Goal: Task Accomplishment & Management: Manage account settings

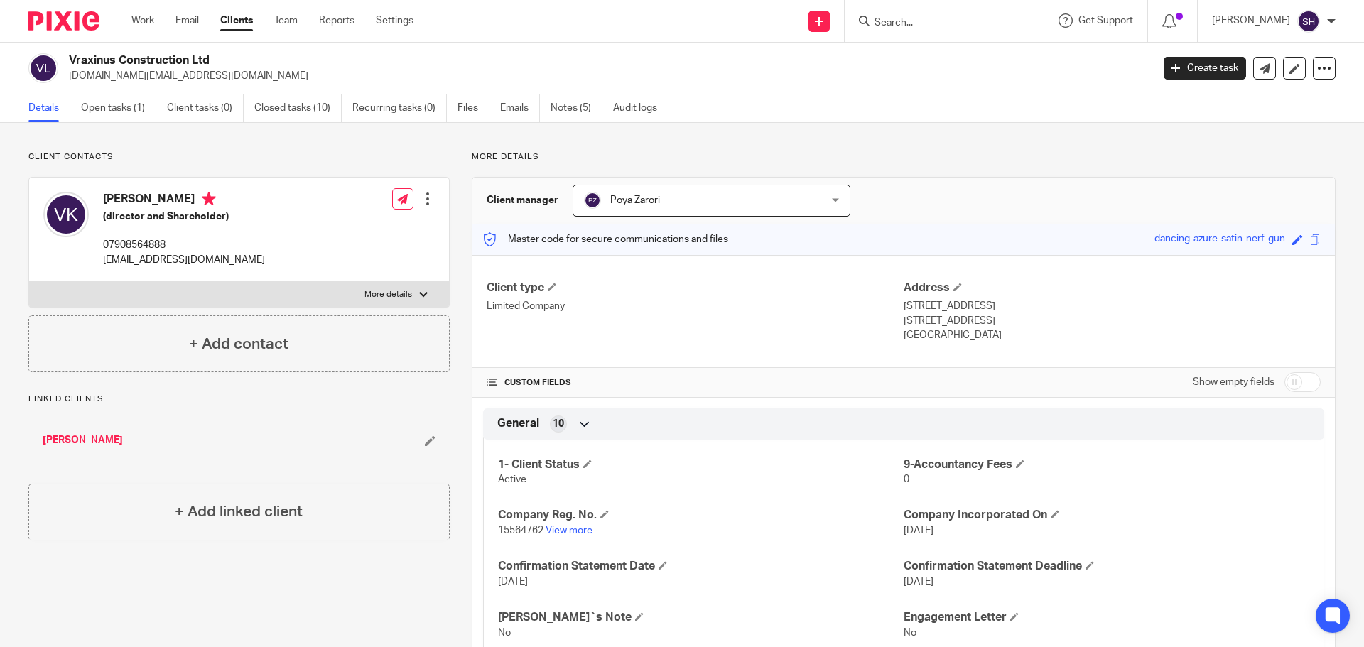
click at [85, 59] on h2 "Vraxinus Construction Ltd" at bounding box center [498, 60] width 859 height 15
copy h2 "Vraxinus"
click at [949, 30] on form at bounding box center [948, 21] width 151 height 18
click at [940, 19] on input "Search" at bounding box center [937, 23] width 128 height 13
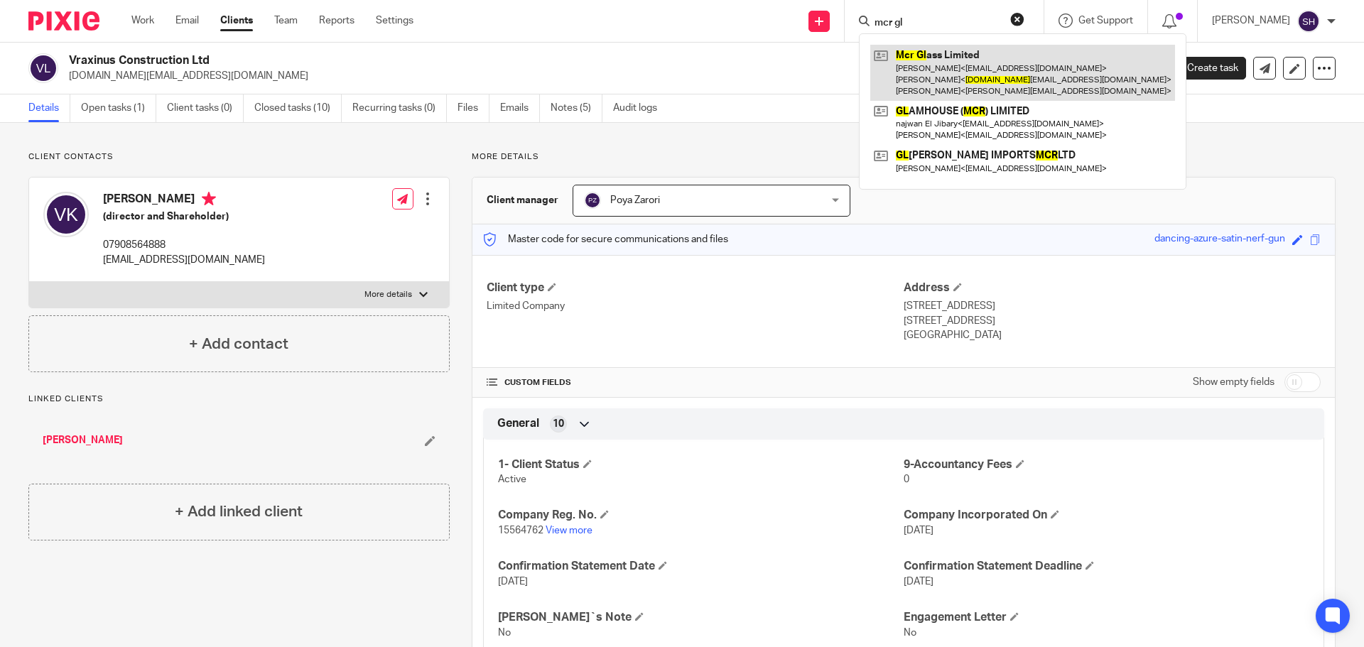
type input "mcr gl"
click at [958, 59] on link at bounding box center [1022, 73] width 305 height 56
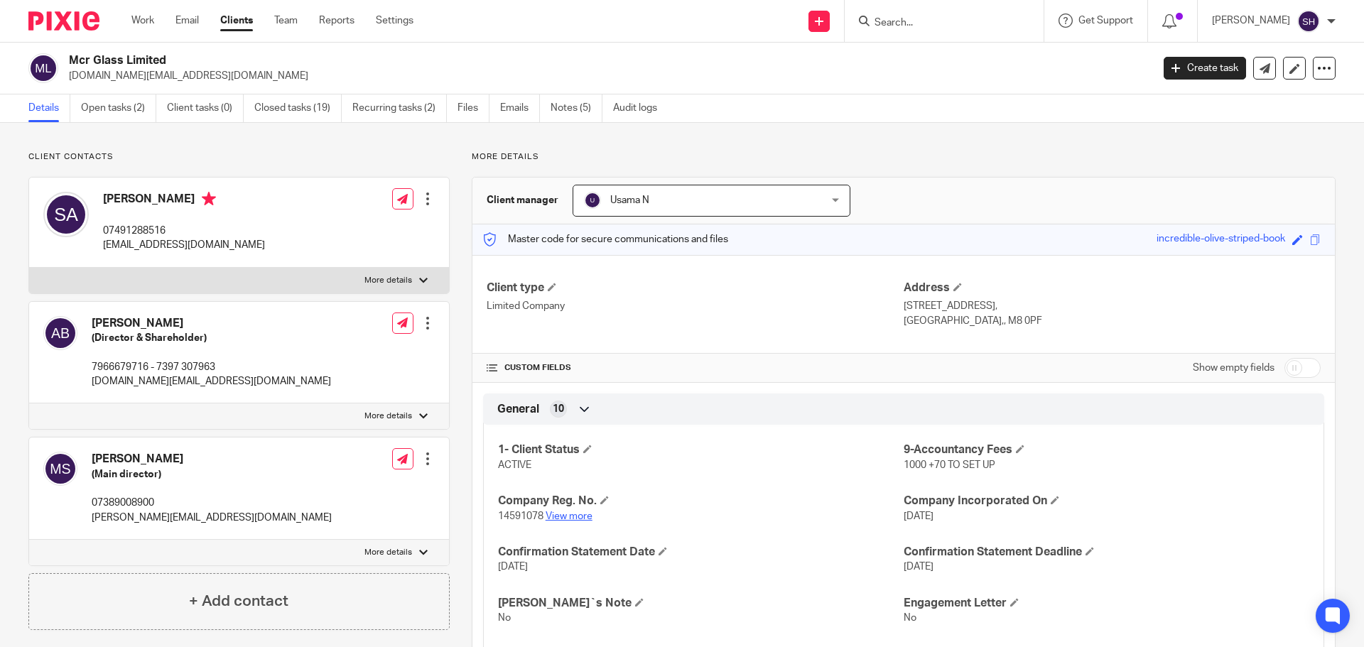
click at [574, 516] on link "View more" at bounding box center [568, 516] width 47 height 10
click at [567, 109] on link "Notes (5)" at bounding box center [576, 108] width 52 height 28
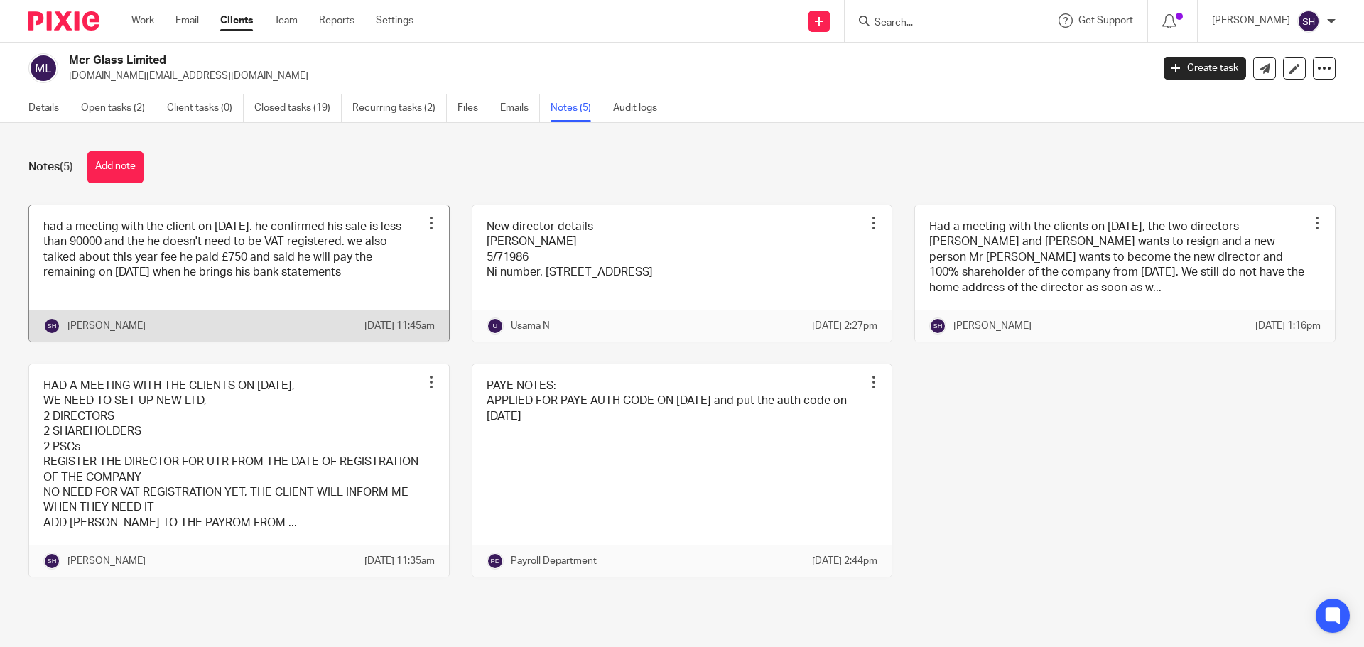
click at [250, 285] on link at bounding box center [239, 273] width 420 height 136
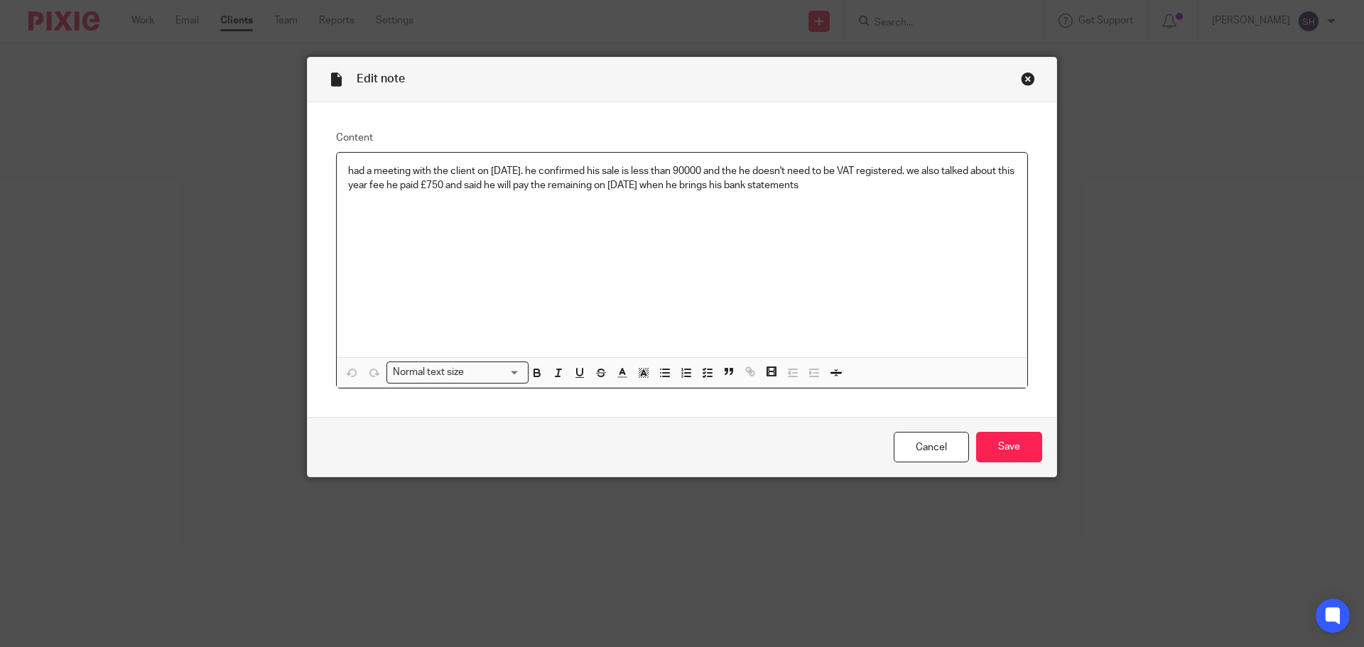
click at [1023, 75] on div "Close this dialog window" at bounding box center [1028, 79] width 14 height 14
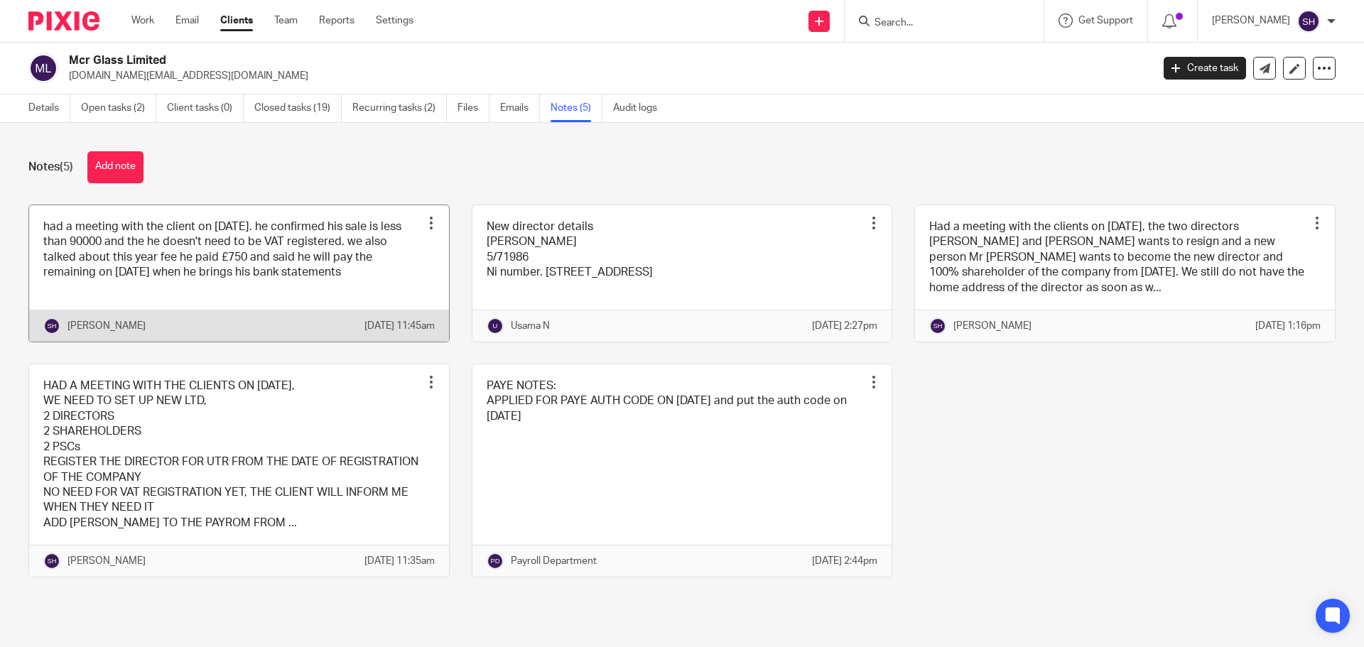
click at [315, 283] on link at bounding box center [239, 273] width 420 height 136
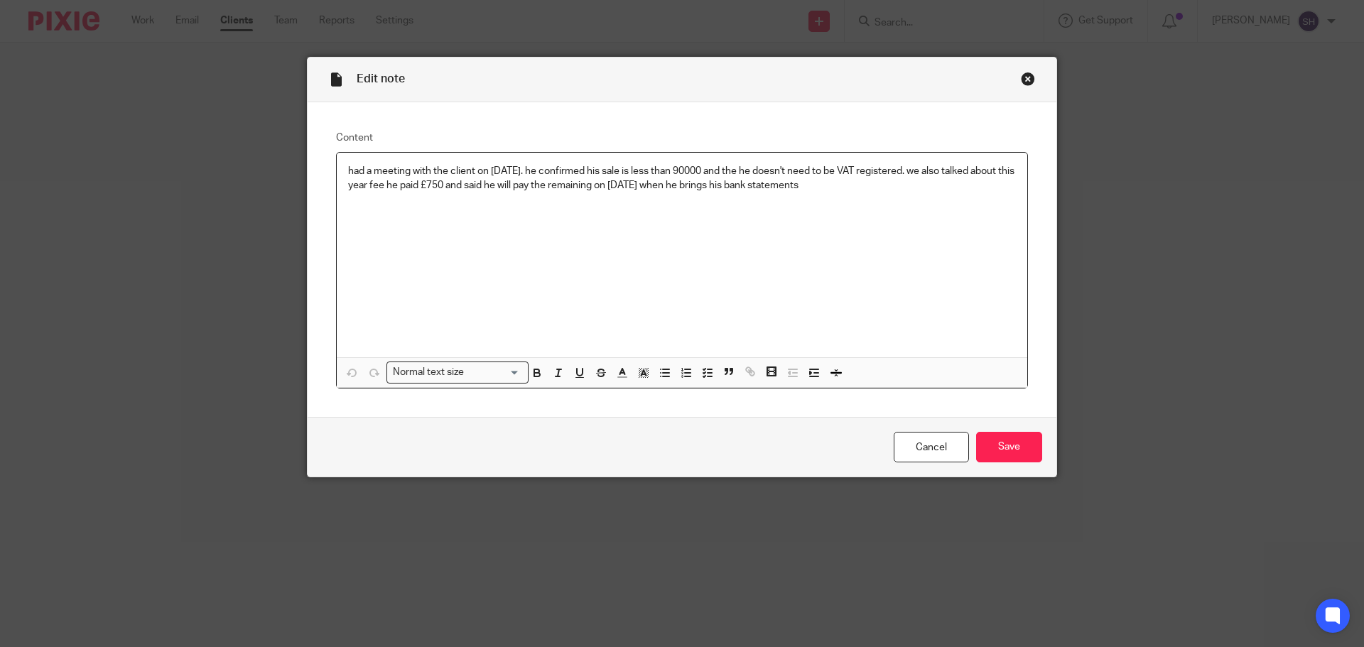
click at [886, 190] on p "had a meeting with the client on [DATE]. he confirmed his sale is less than 900…" at bounding box center [682, 178] width 668 height 29
click at [1001, 443] on input "Save" at bounding box center [1009, 447] width 66 height 31
